Goal: Use online tool/utility: Utilize a website feature to perform a specific function

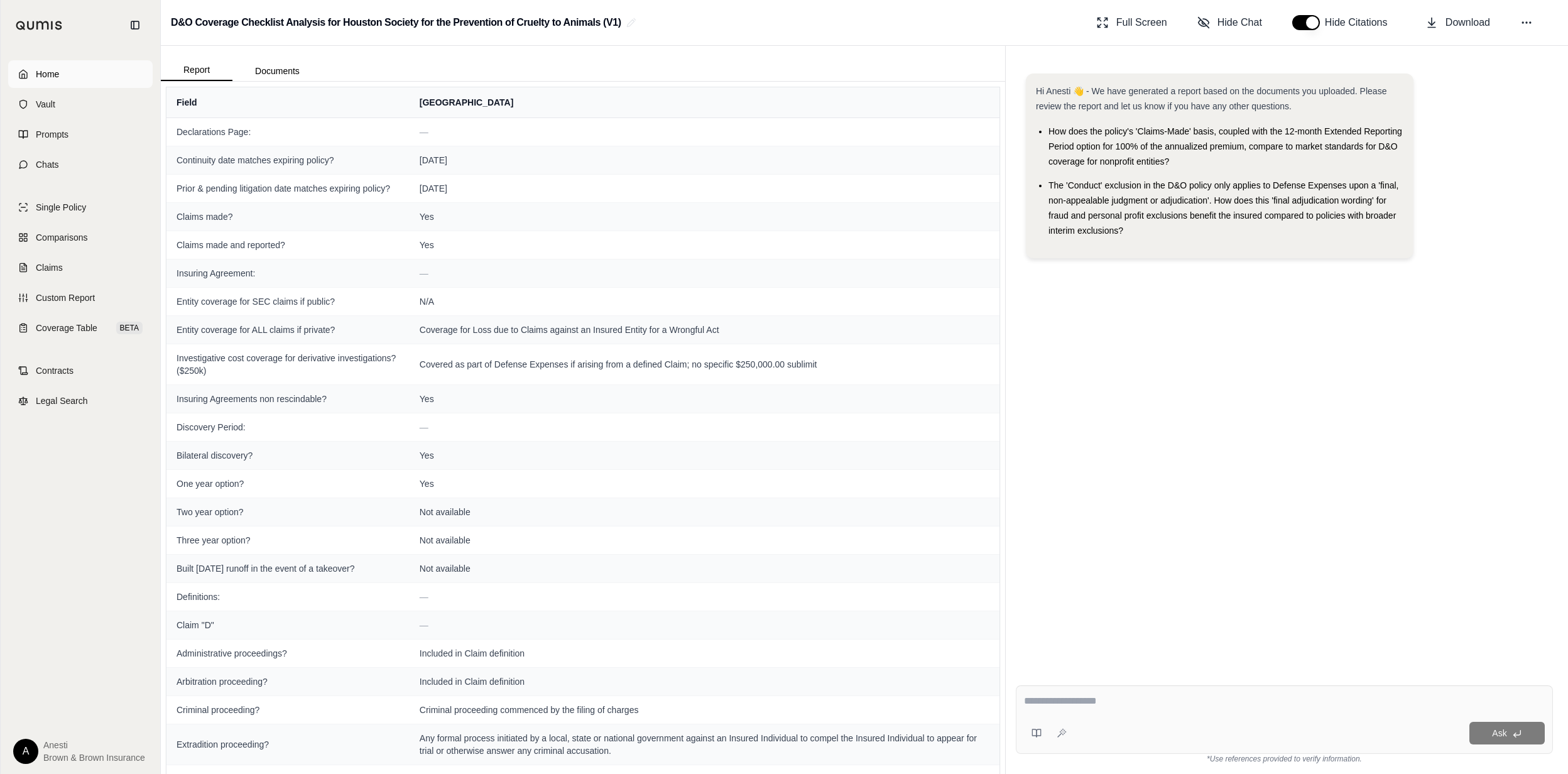
scroll to position [2175, 0]
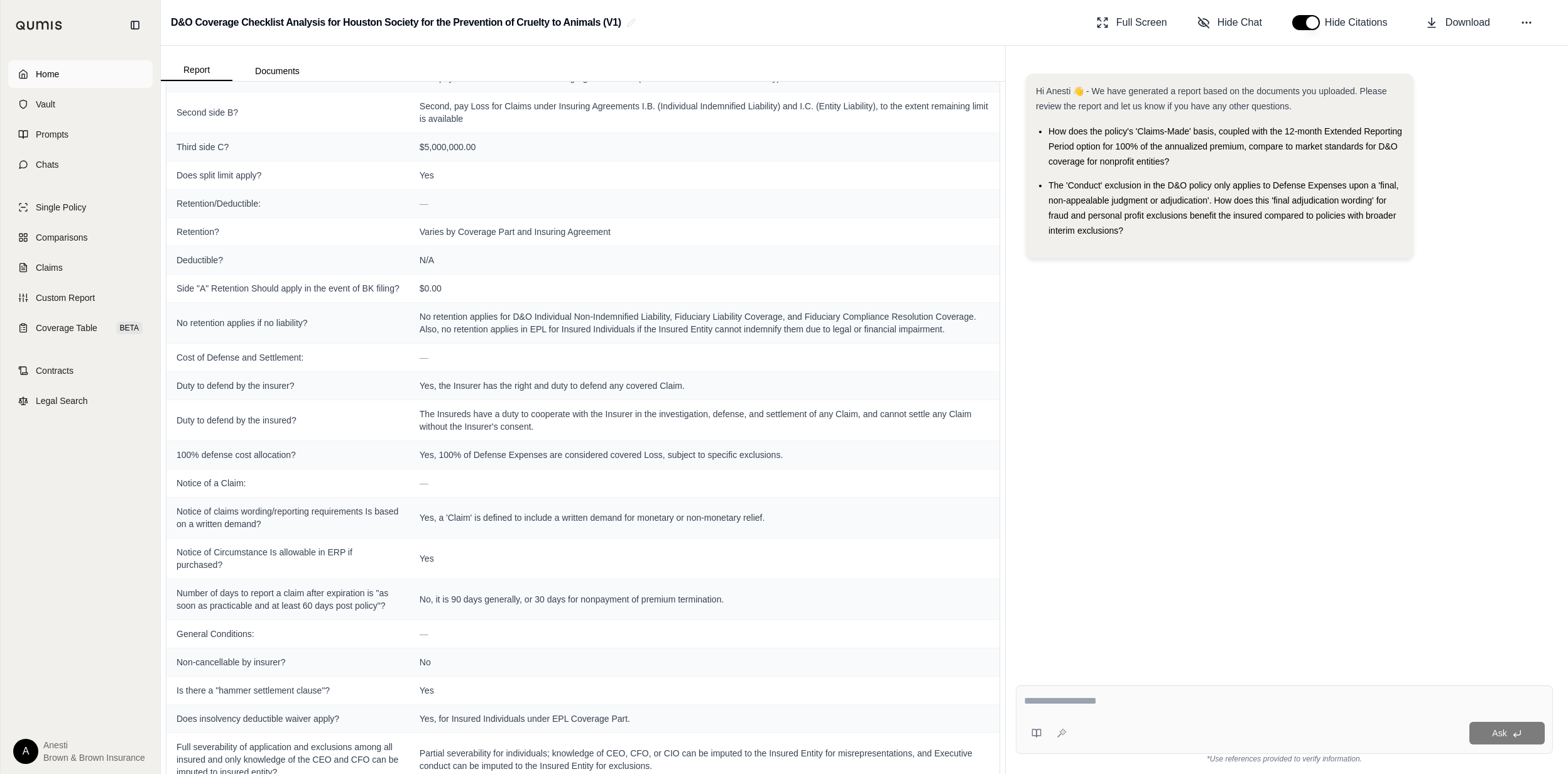
click at [80, 63] on link "Home" at bounding box center [80, 74] width 144 height 28
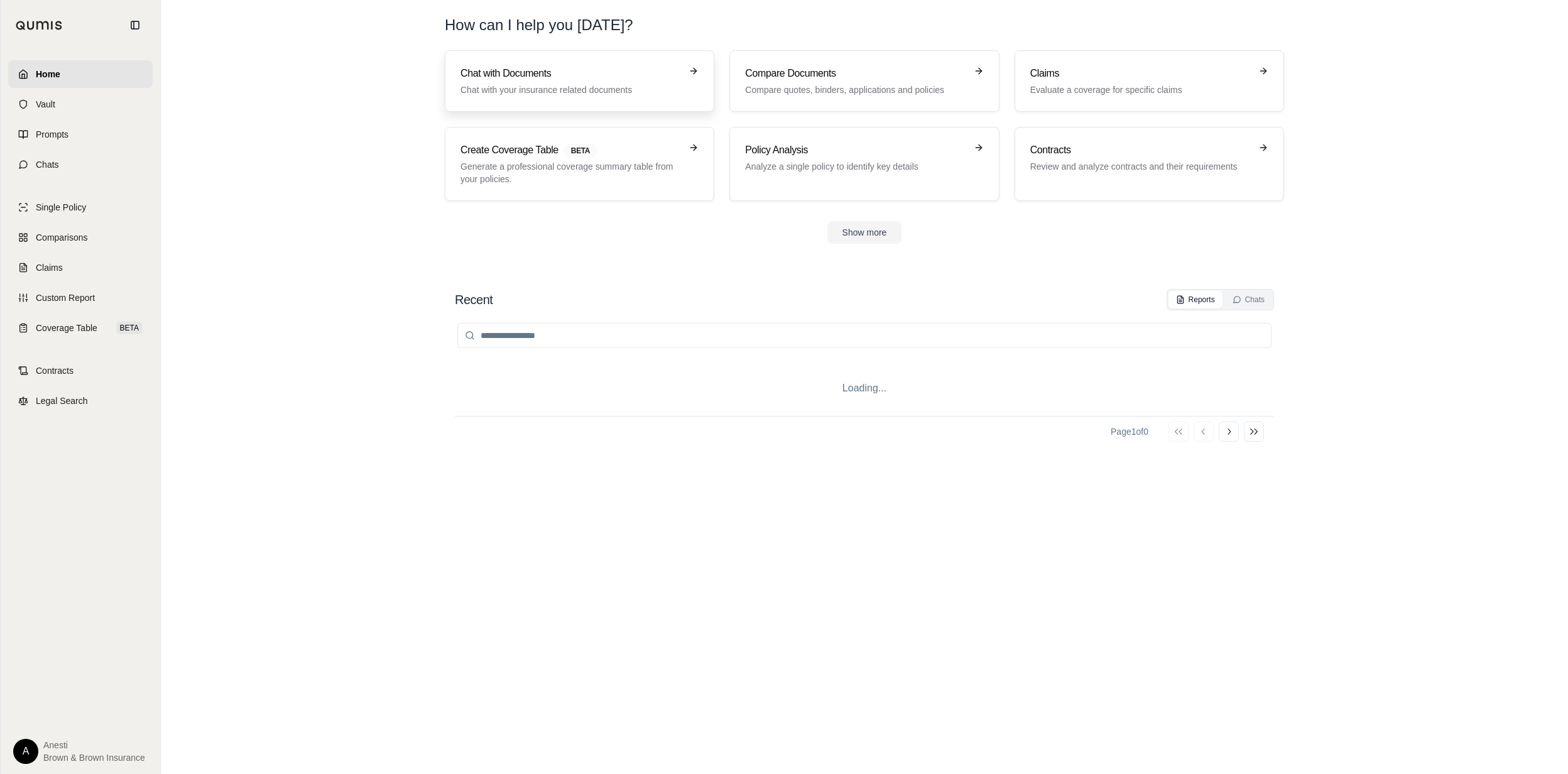
click at [462, 78] on h3 "Chat with Documents" at bounding box center [571, 73] width 220 height 15
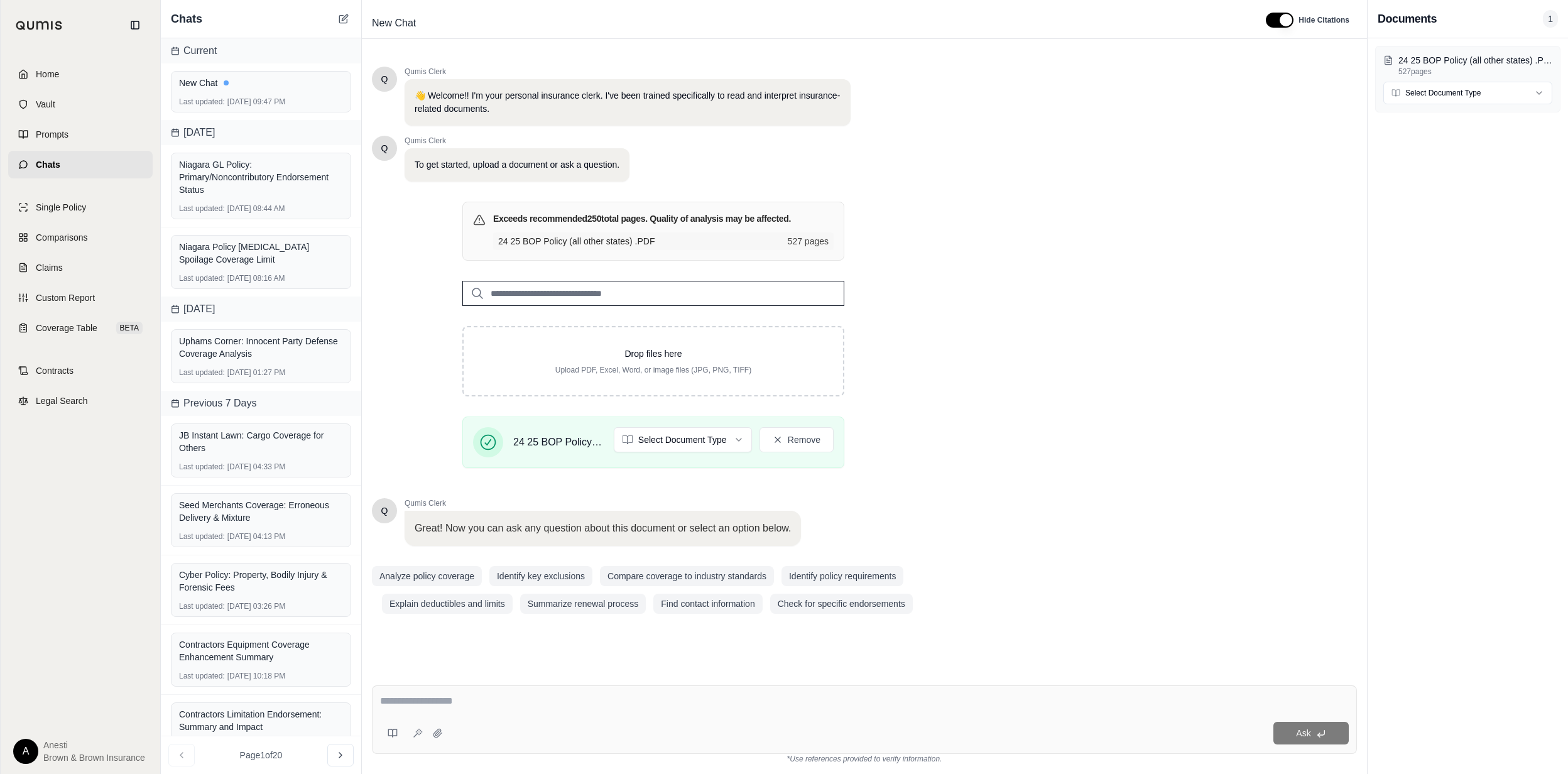
click at [408, 705] on textarea at bounding box center [864, 701] width 968 height 15
type textarea "**********"
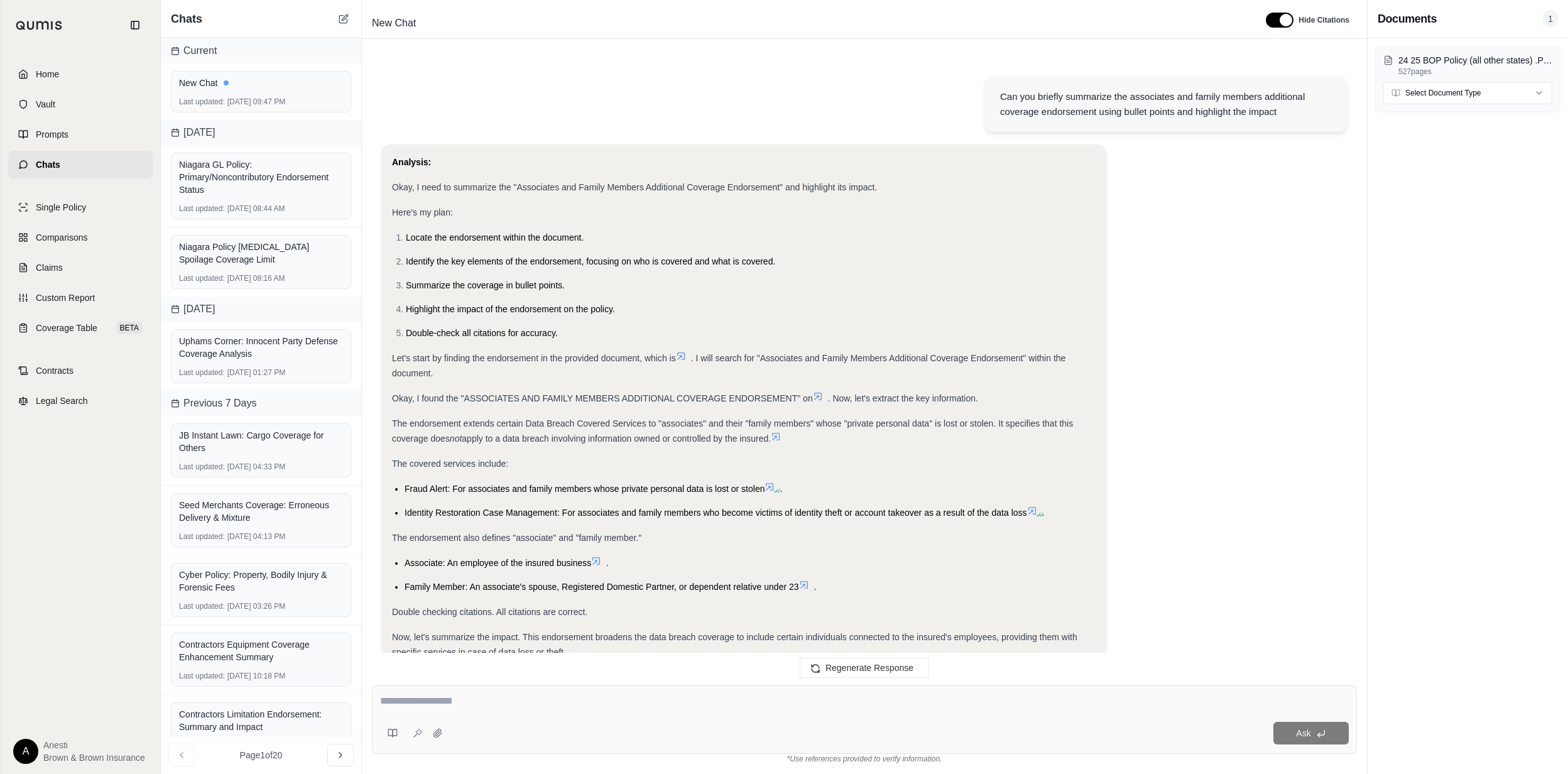
scroll to position [366, 0]
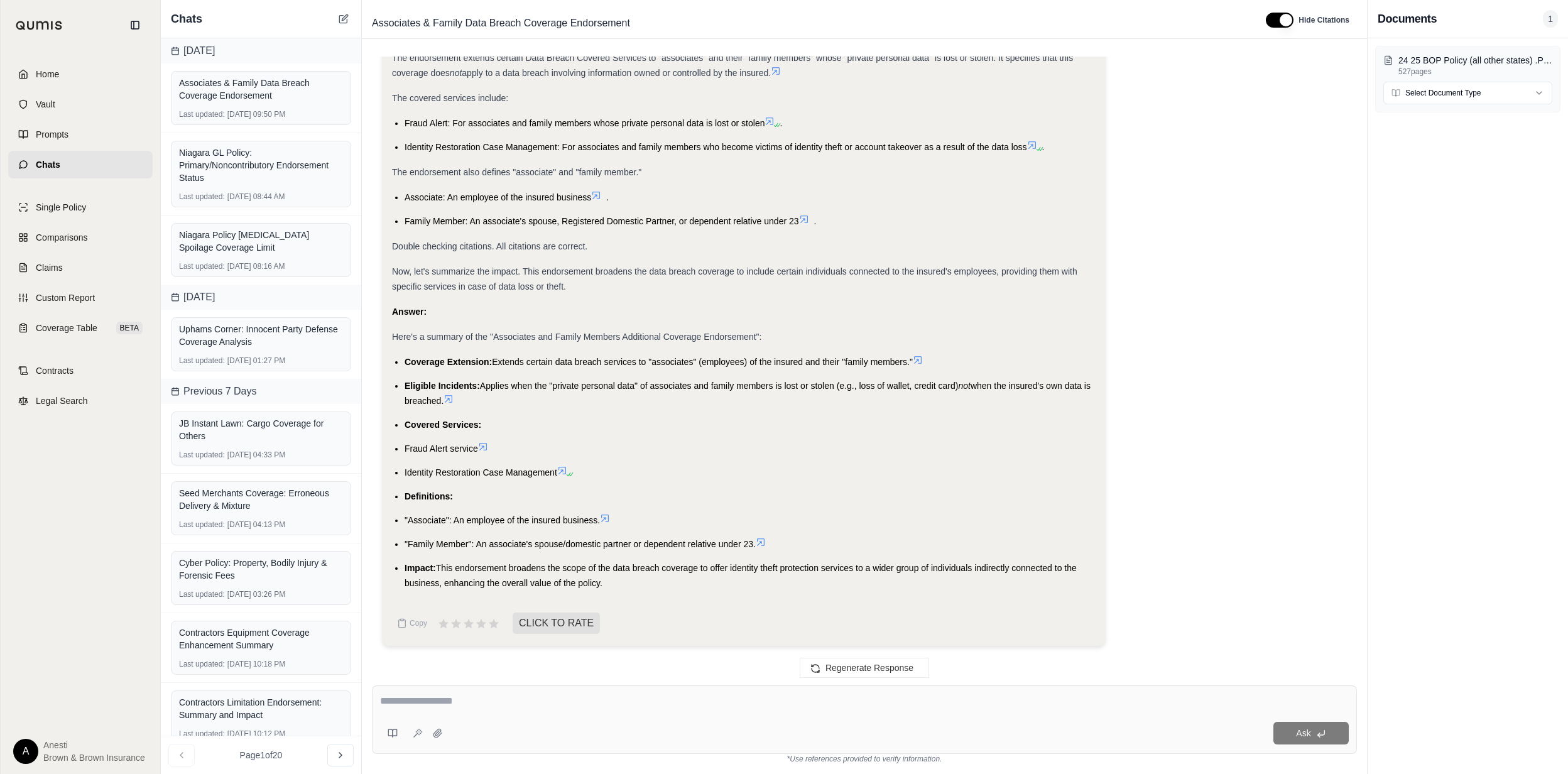
drag, startPoint x: 403, startPoint y: 361, endPoint x: 617, endPoint y: 582, distance: 307.6
click at [617, 582] on ul "Coverage Extension: Extends certain data breach services to "associates" (emplo…" at bounding box center [743, 473] width 704 height 236
copy ul "Coverage Extension: Extends certain data breach services to "associates" (emplo…"
drag, startPoint x: 538, startPoint y: 694, endPoint x: 491, endPoint y: 702, distance: 47.7
click at [538, 694] on textarea at bounding box center [864, 701] width 969 height 15
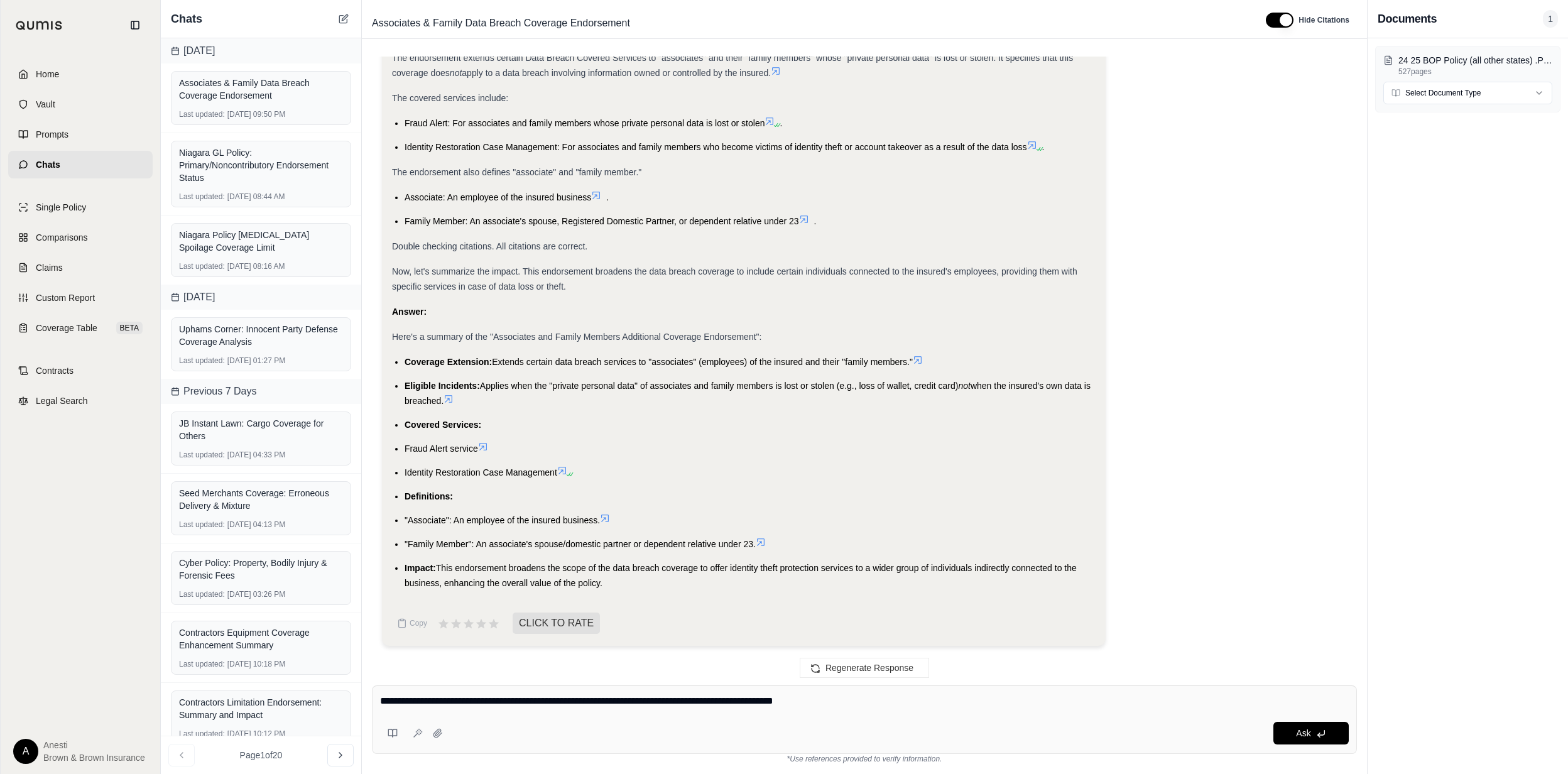
type textarea "**********"
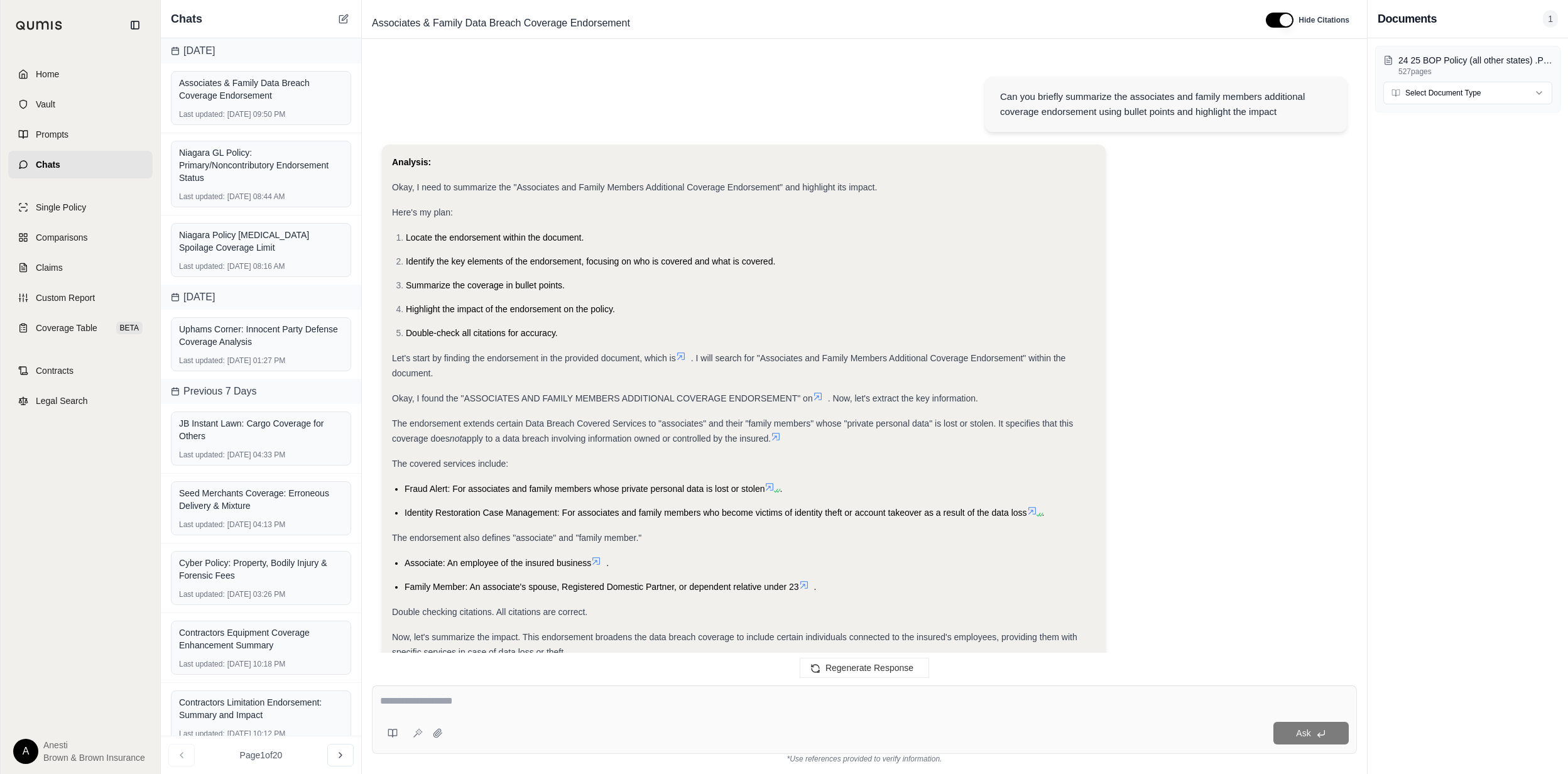
scroll to position [1079, 0]
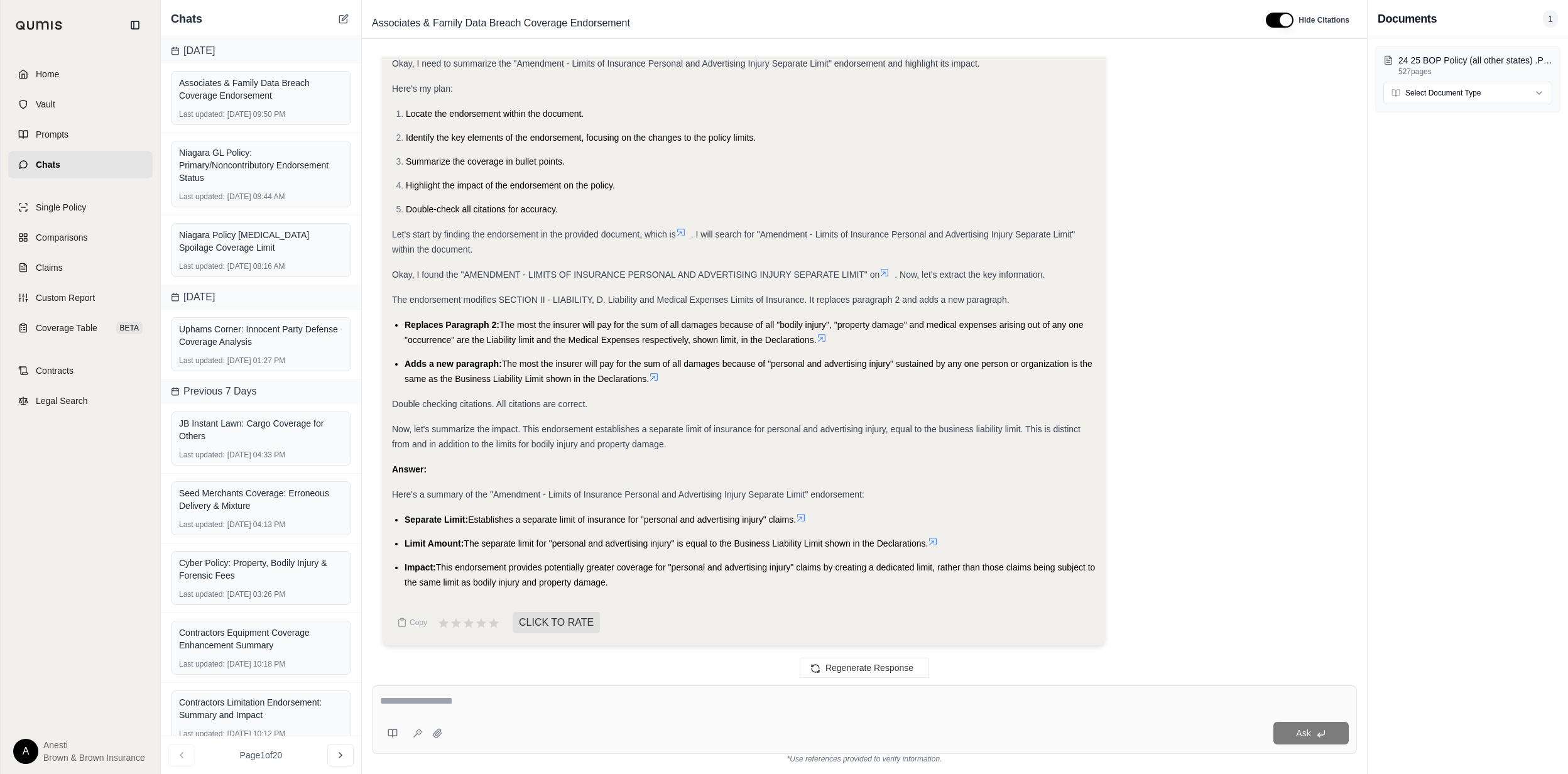
drag, startPoint x: 405, startPoint y: 517, endPoint x: 626, endPoint y: 583, distance: 230.6
click at [626, 583] on ul "Separate Limit: Establishes a separate limit of insurance for "personal and adv…" at bounding box center [743, 552] width 704 height 78
copy ul "Separate Limit: Establishes a separate limit of insurance for "personal and adv…"
click at [445, 711] on div at bounding box center [864, 703] width 969 height 20
click at [435, 704] on textarea at bounding box center [864, 701] width 969 height 15
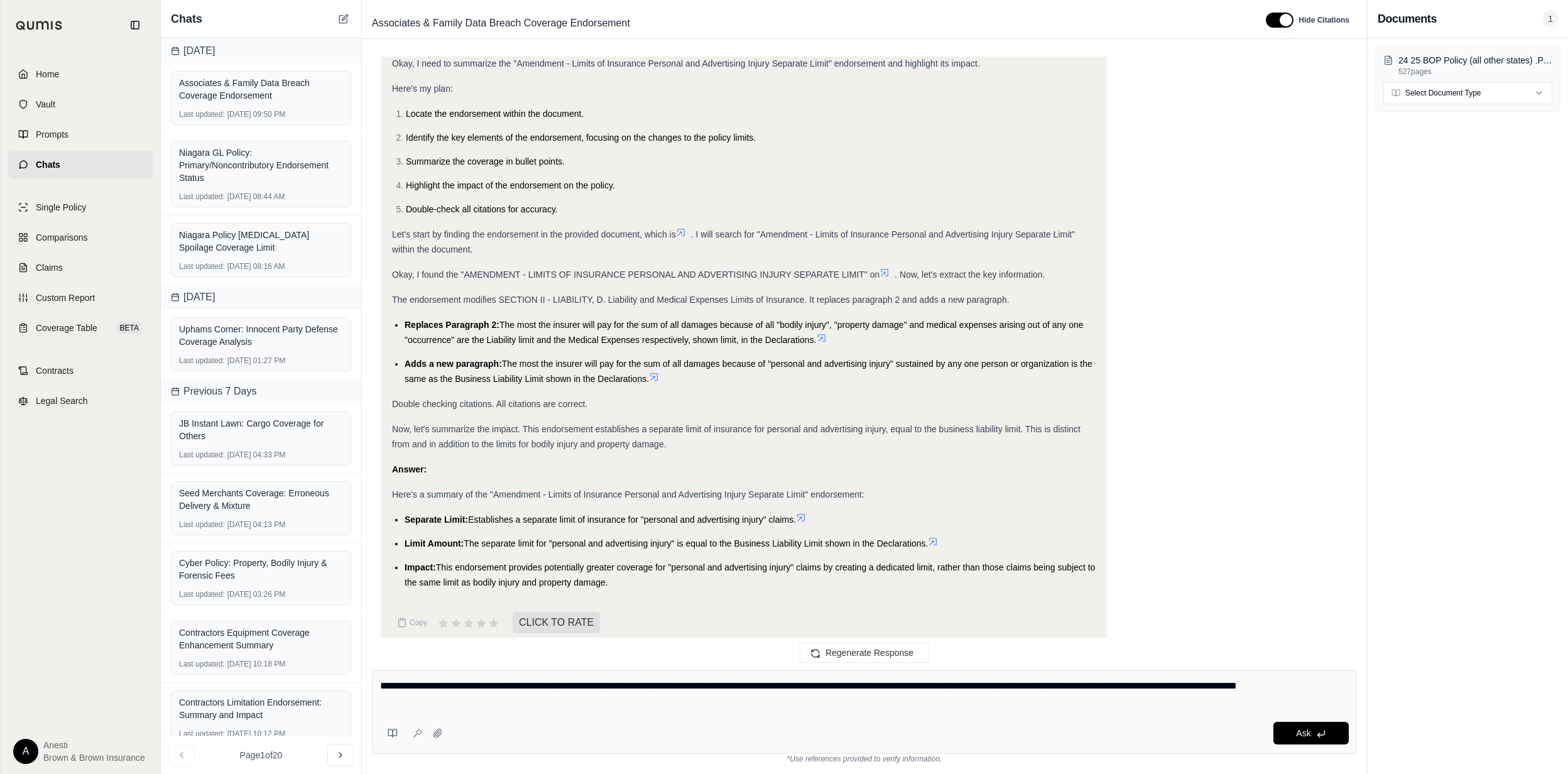
type textarea "**********"
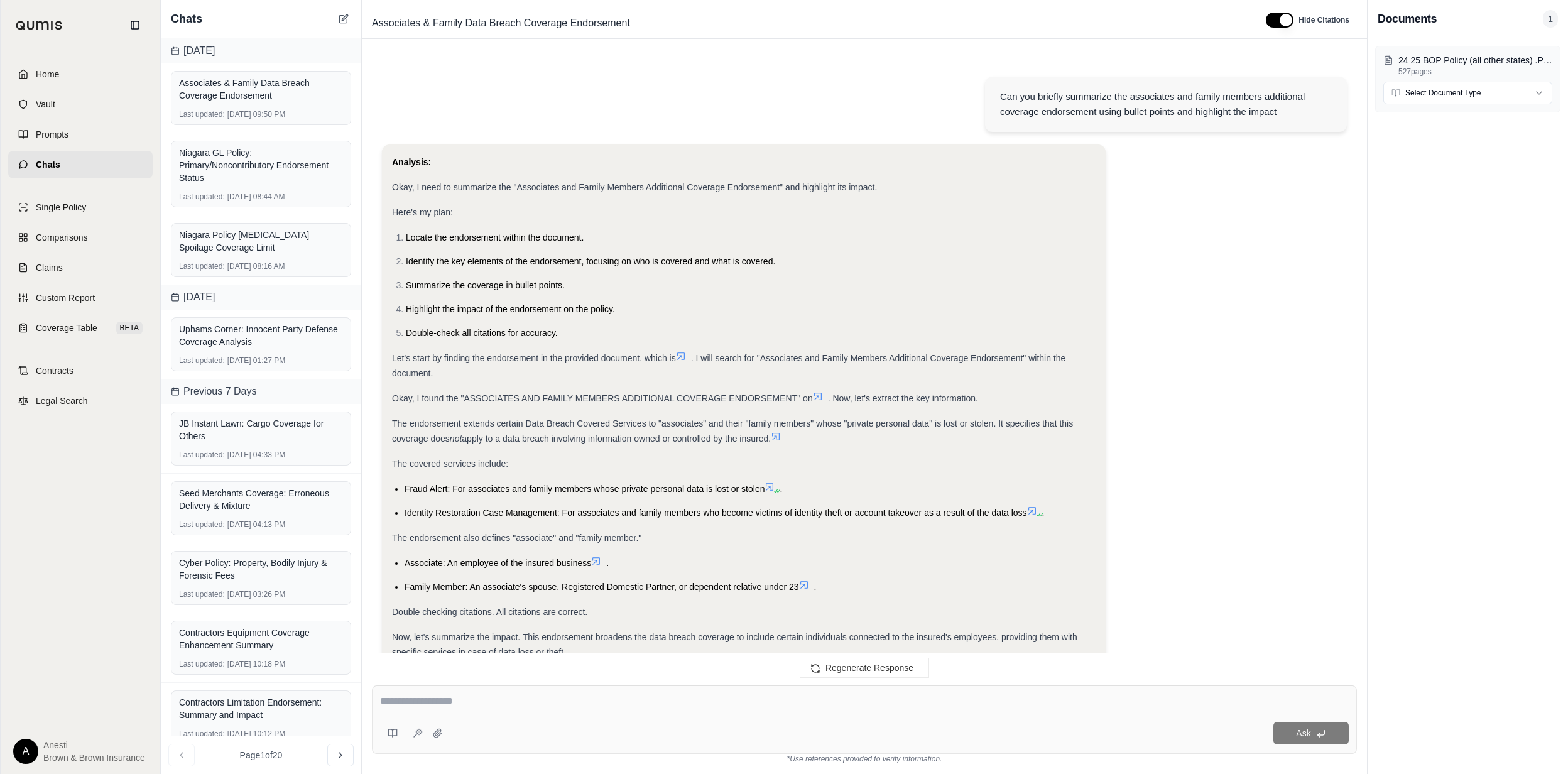
scroll to position [2000, 0]
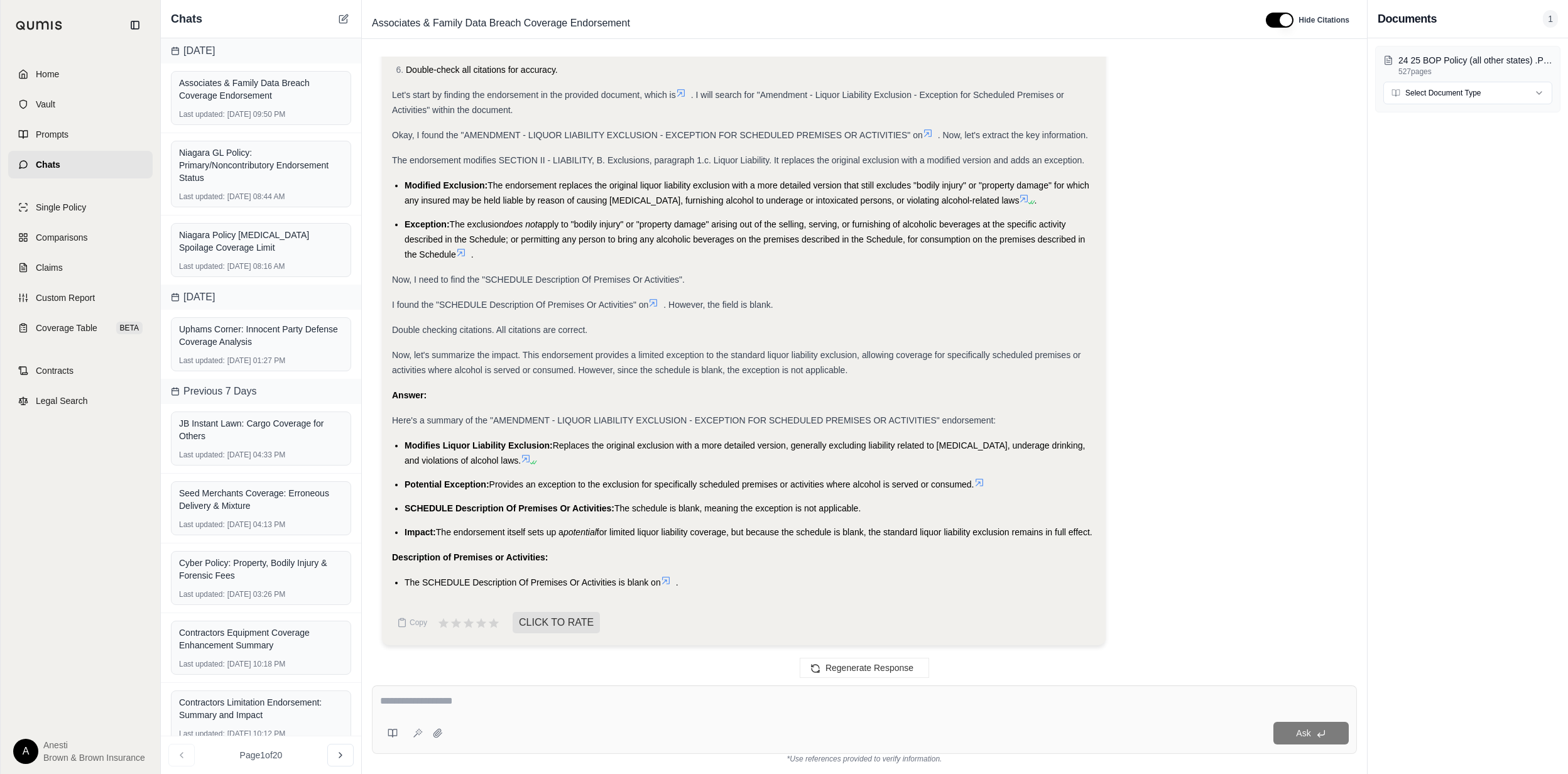
drag, startPoint x: 405, startPoint y: 428, endPoint x: 505, endPoint y: 531, distance: 143.6
click at [505, 531] on ul "Modifies Liquor Liability Exclusion: Replaces the original exclusion with a mor…" at bounding box center [743, 488] width 704 height 101
copy ul "Modifies Liquor Liability Exclusion: Replaces the original exclusion with a mor…"
click at [825, 686] on div "Ask" at bounding box center [864, 720] width 985 height 69
type textarea "**********"
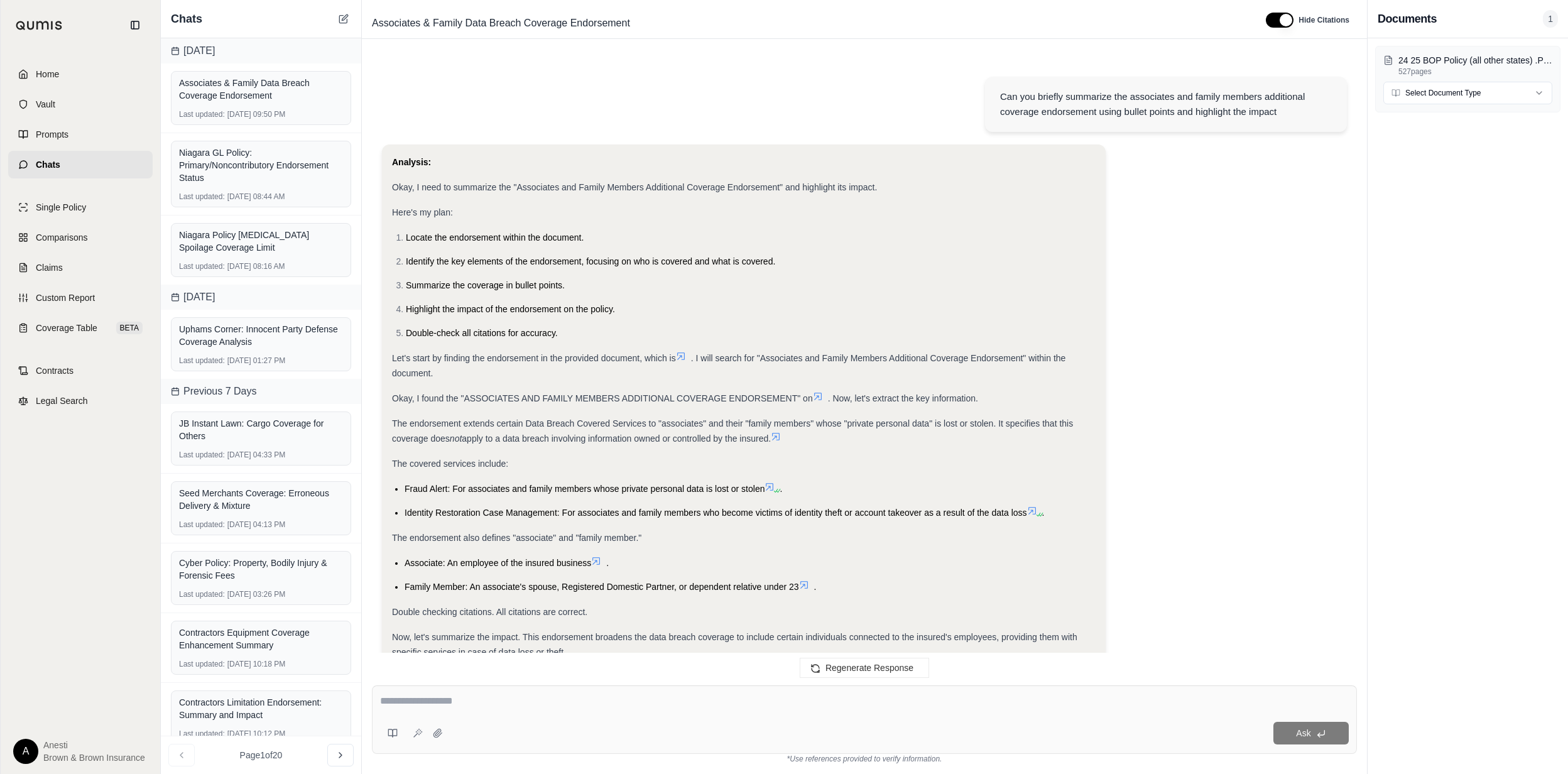
scroll to position [3811, 0]
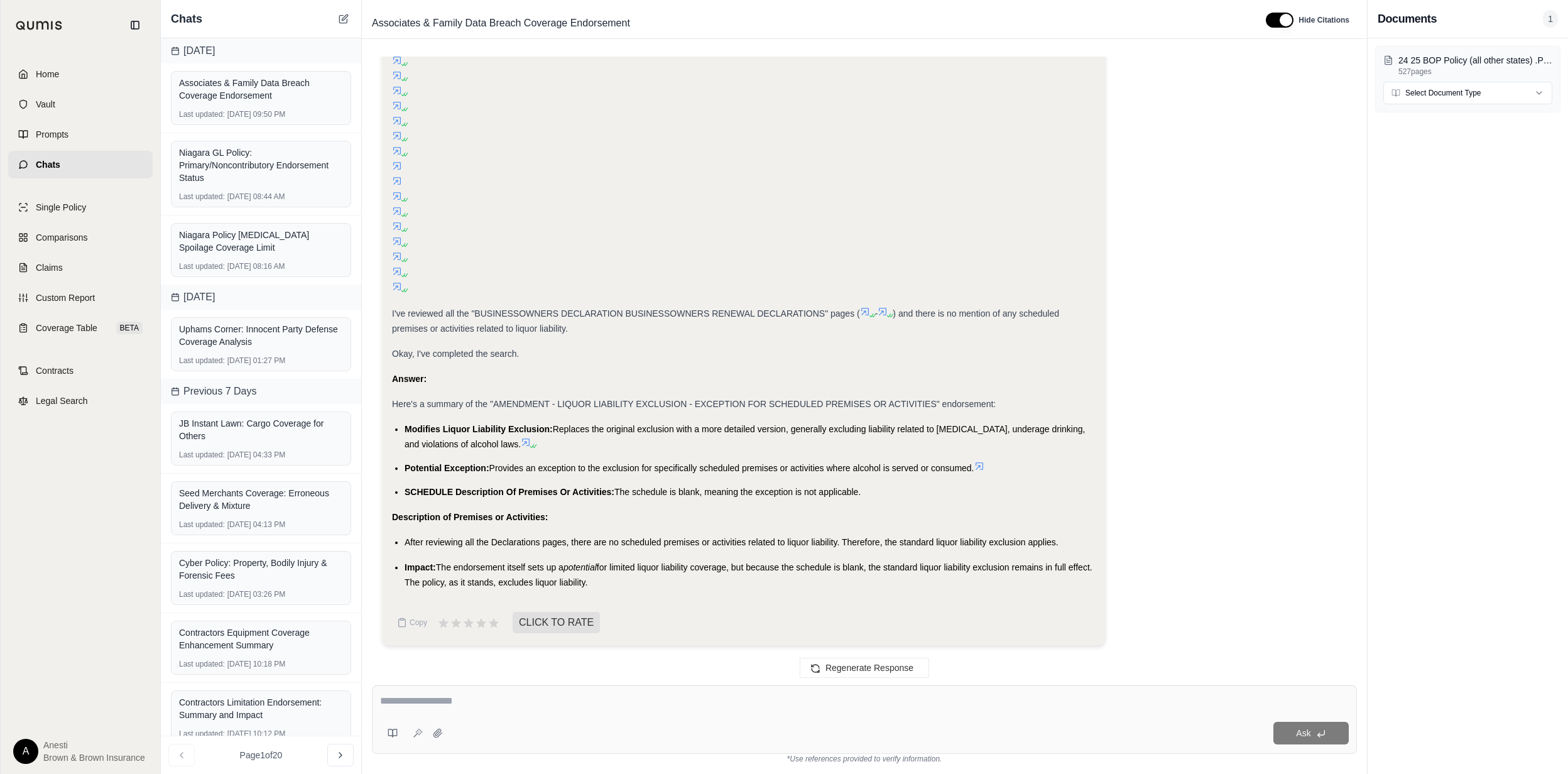
drag, startPoint x: 632, startPoint y: 583, endPoint x: 402, endPoint y: 536, distance: 234.8
click at [402, 536] on ul "After reviewing all the Declarations pages, there are no scheduled premises or …" at bounding box center [743, 562] width 704 height 55
copy ul "After reviewing all the Declarations pages, there are no scheduled premises or …"
